Goal: Information Seeking & Learning: Learn about a topic

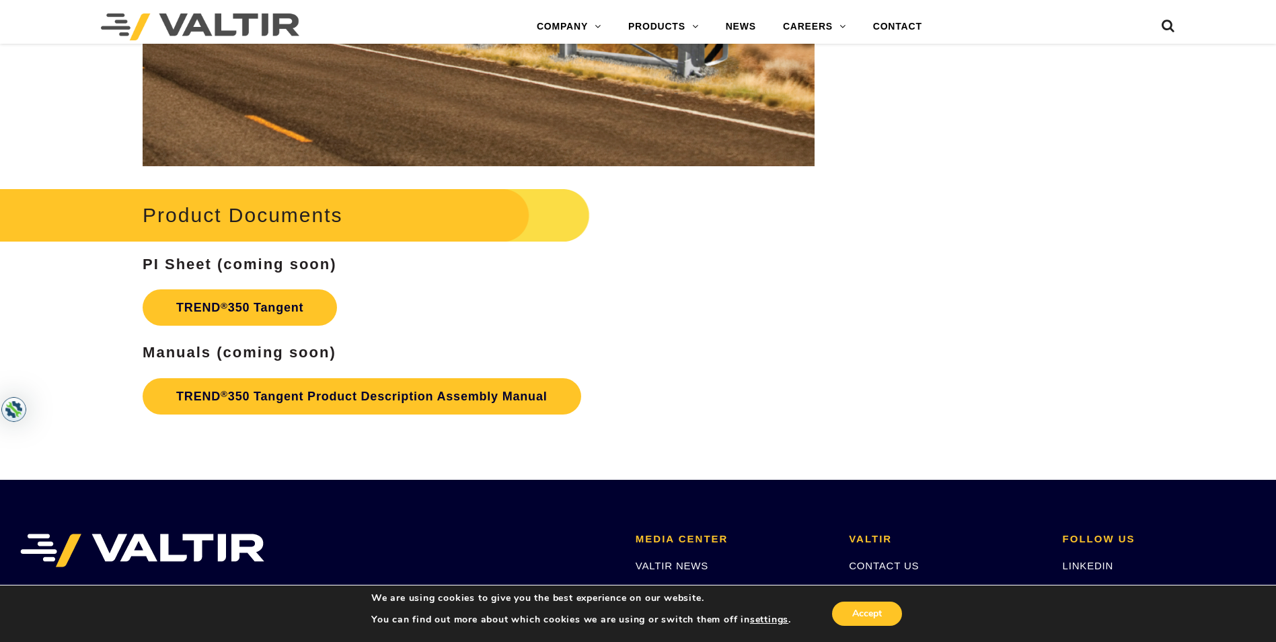
scroll to position [1883, 0]
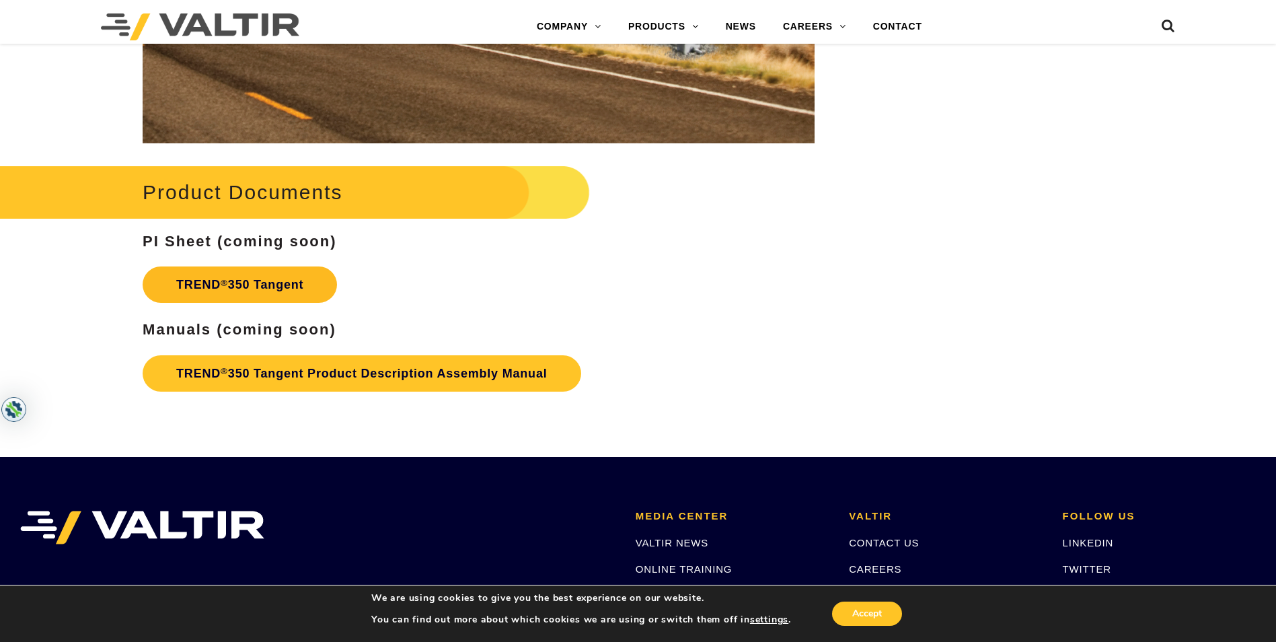
click at [277, 291] on link "TREND ® 350 Tangent" at bounding box center [240, 284] width 194 height 36
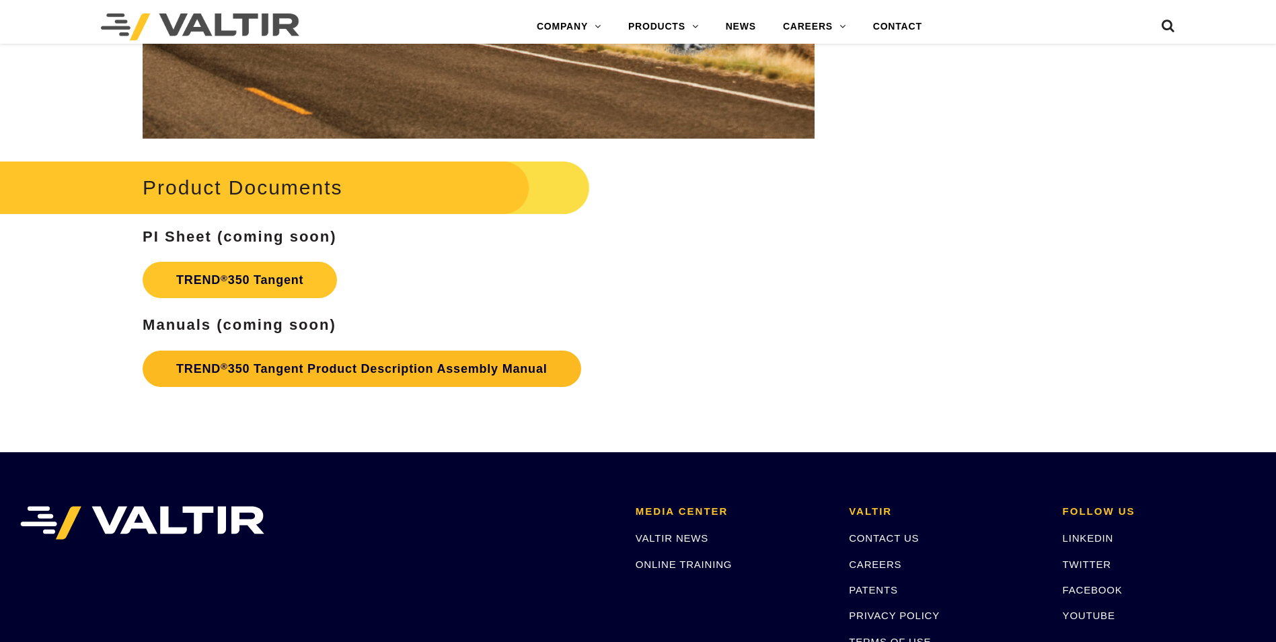
scroll to position [1883, 0]
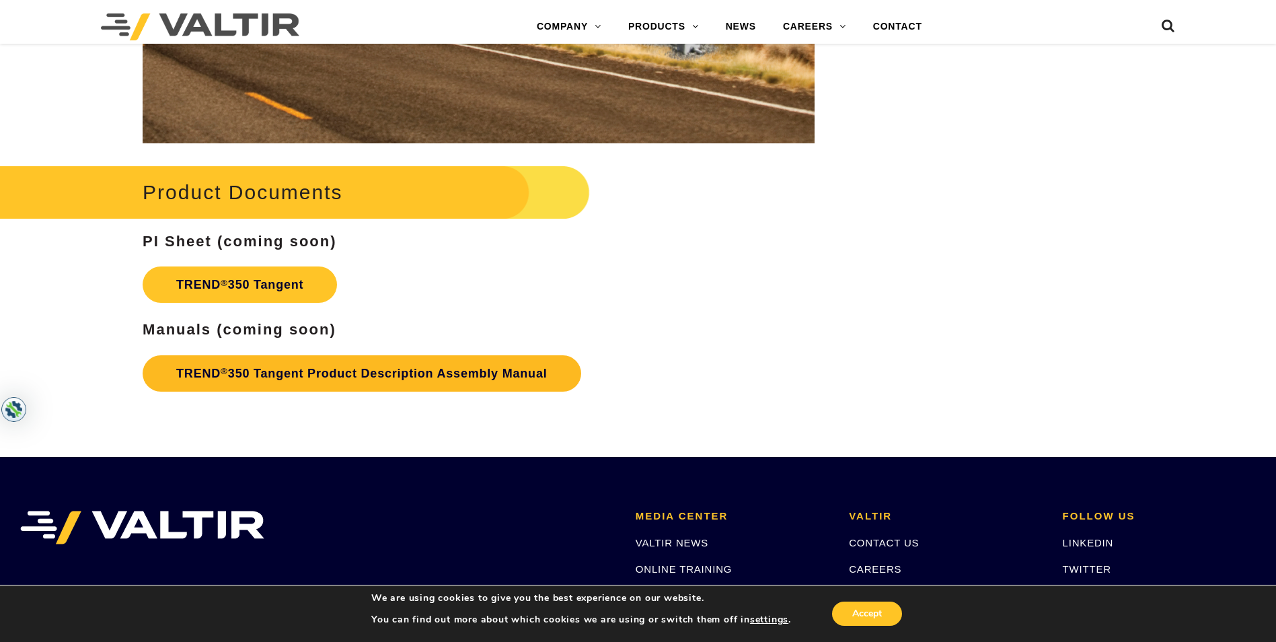
click at [351, 369] on link "TREND ® 350 Tangent Product Description Assembly Manual" at bounding box center [362, 373] width 438 height 36
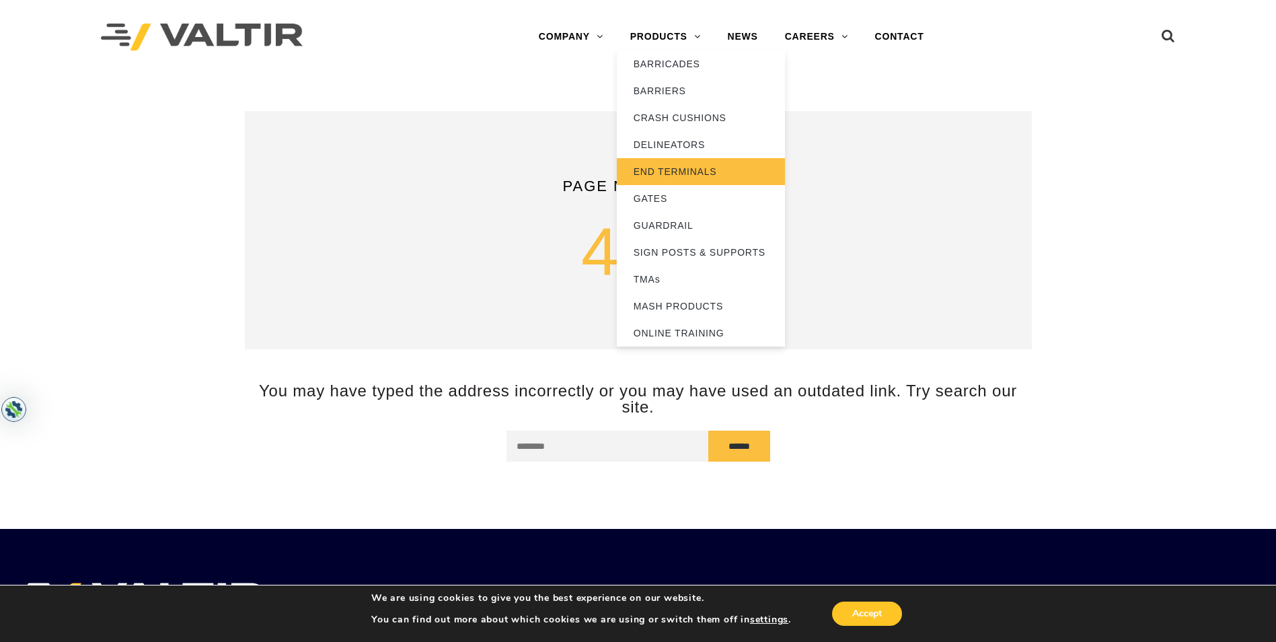
click at [660, 169] on link "END TERMINALS" at bounding box center [701, 171] width 168 height 27
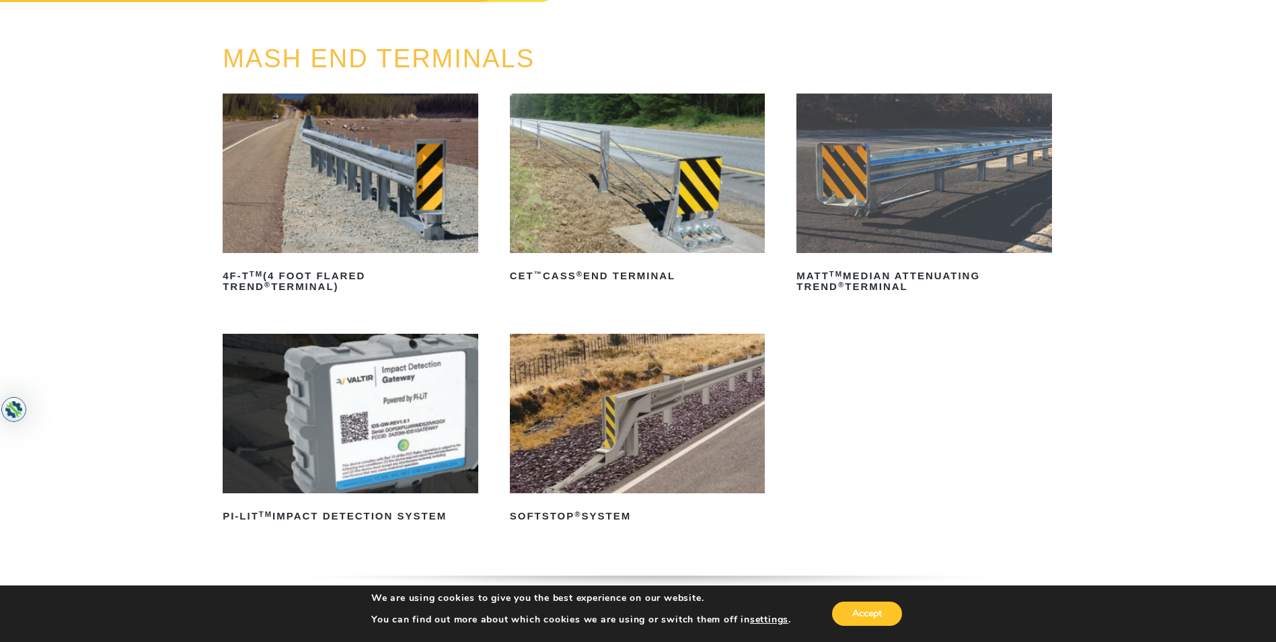
scroll to position [135, 0]
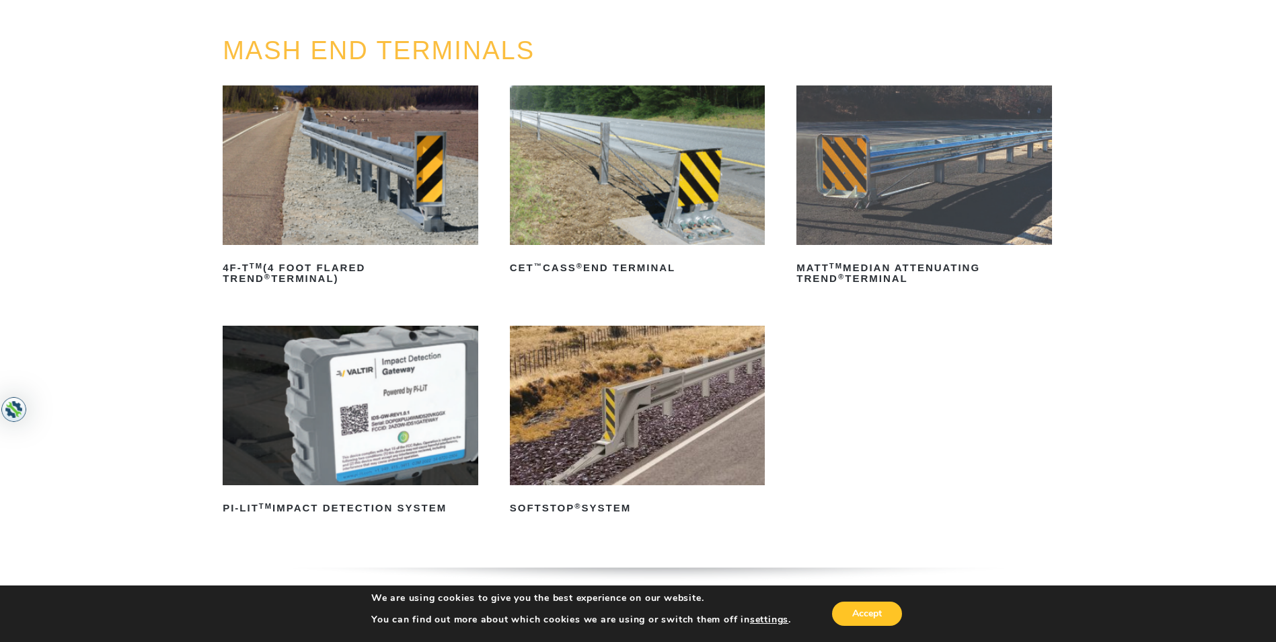
click at [428, 181] on img at bounding box center [351, 164] width 256 height 159
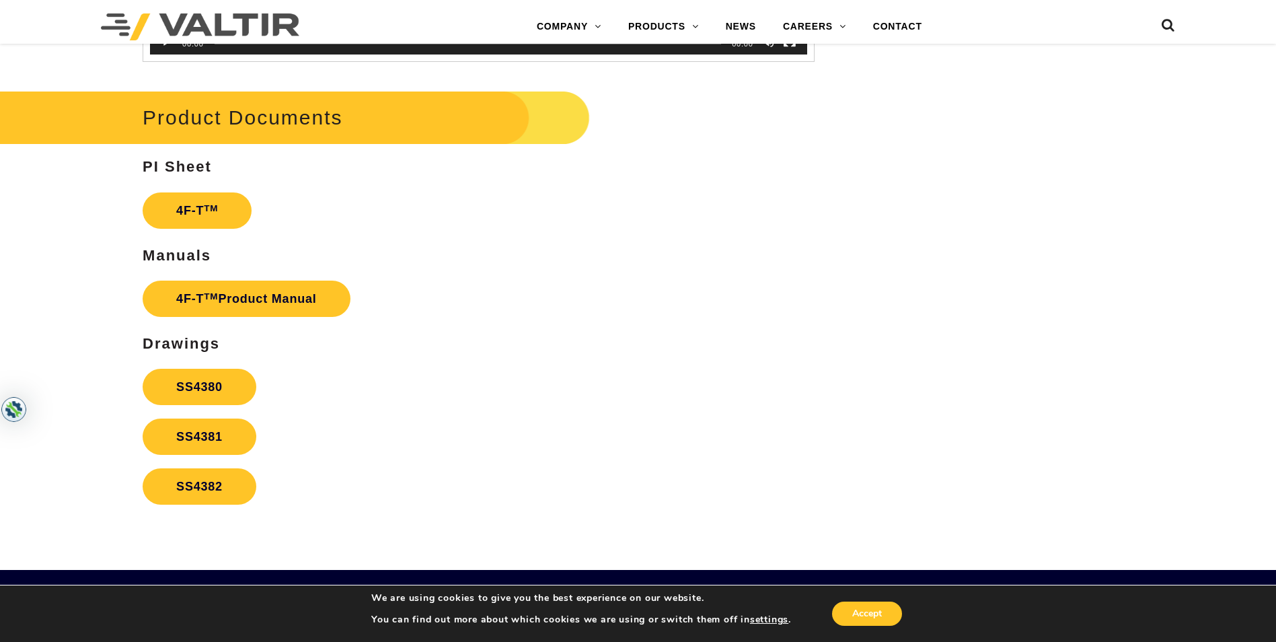
scroll to position [2488, 0]
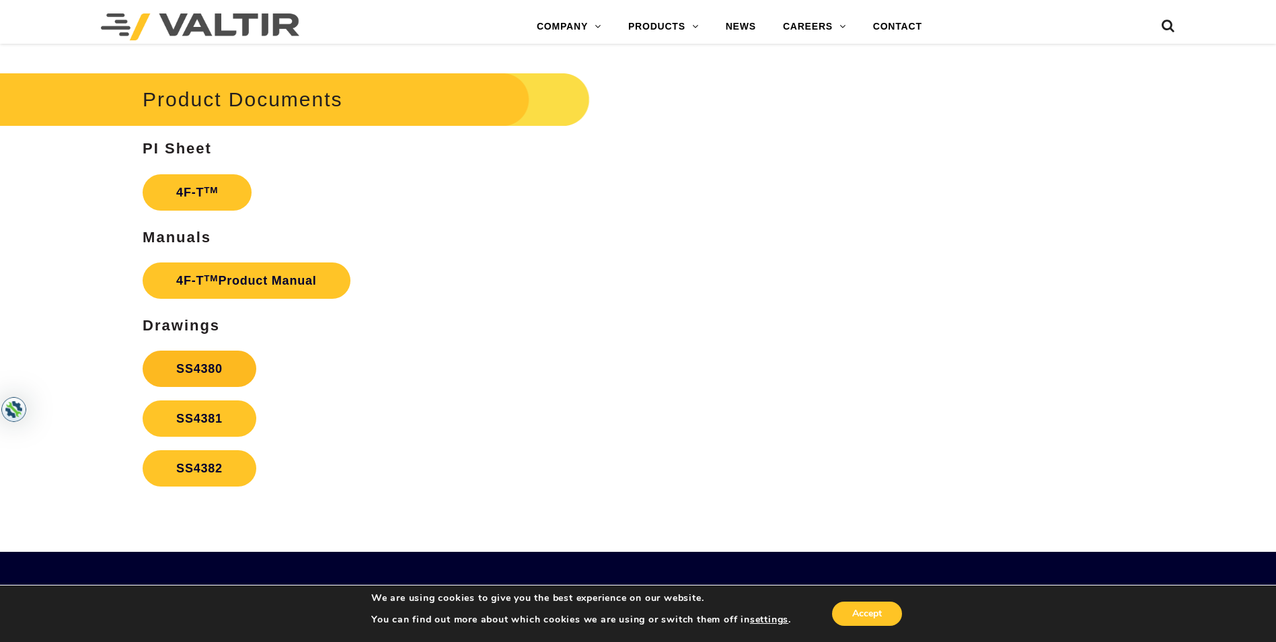
click at [201, 362] on link "SS4380" at bounding box center [200, 368] width 114 height 36
